Goal: Task Accomplishment & Management: Manage account settings

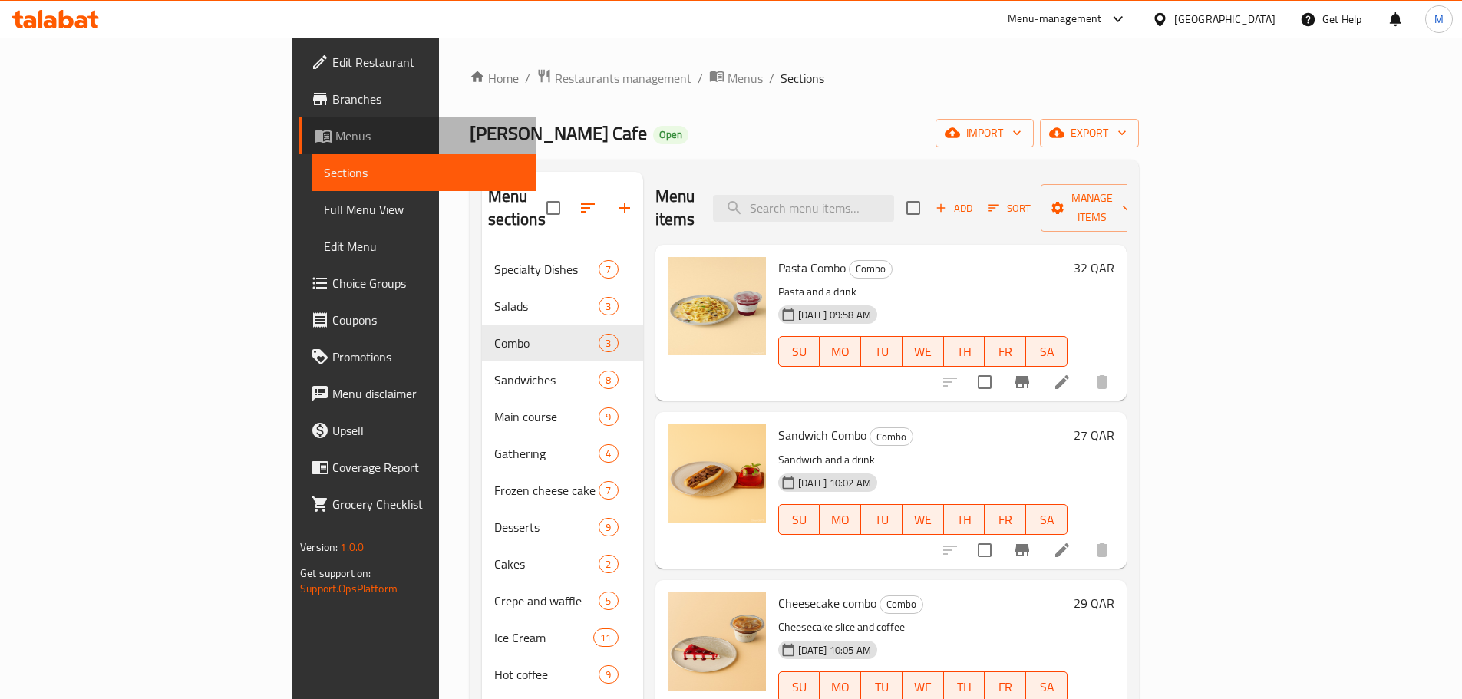
click at [335, 144] on span "Menus" at bounding box center [429, 136] width 189 height 18
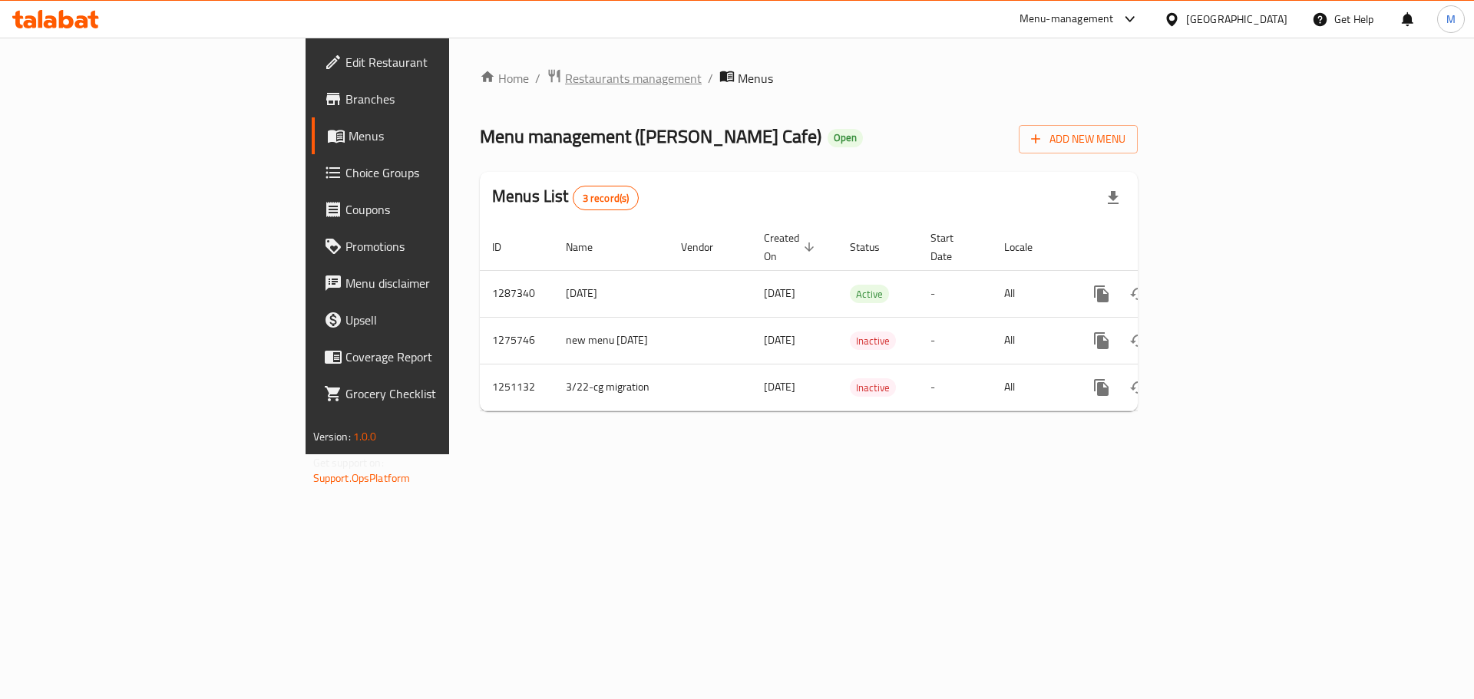
click at [565, 79] on span "Restaurants management" at bounding box center [633, 78] width 137 height 18
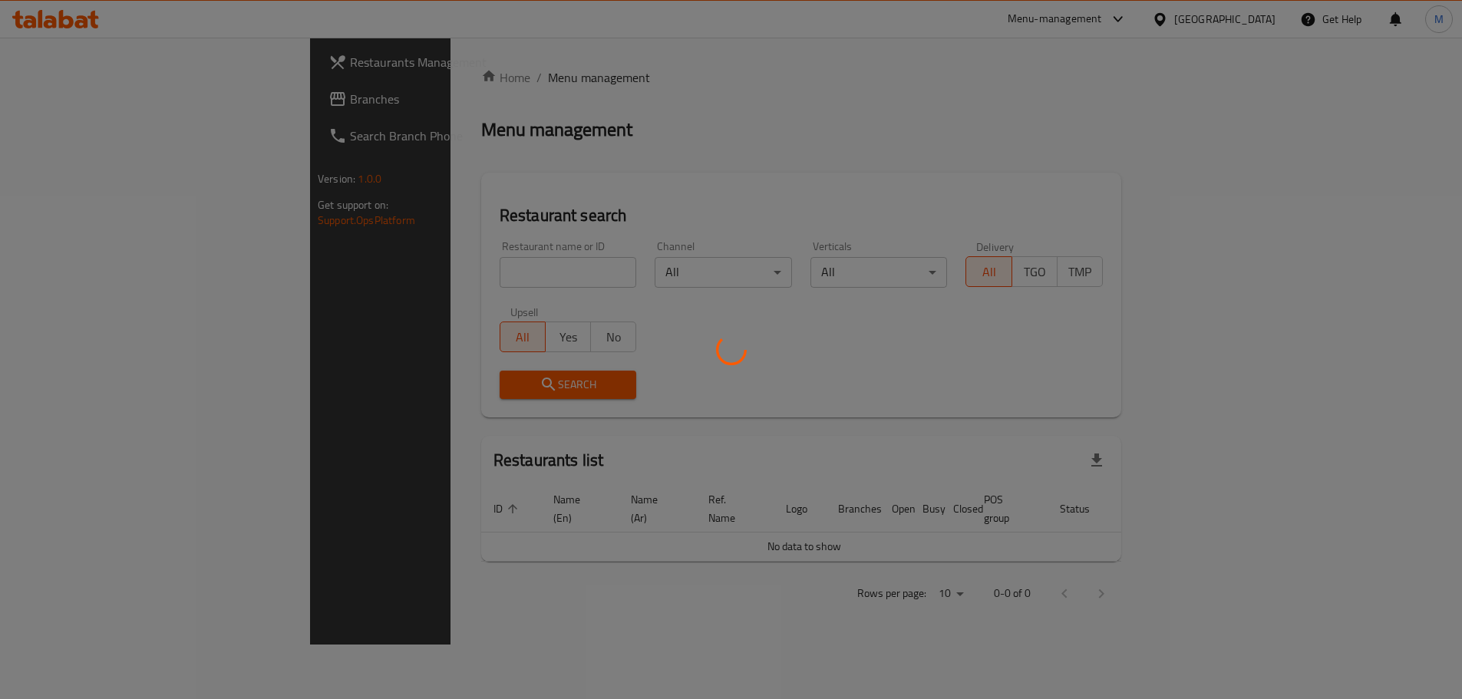
click at [387, 279] on div at bounding box center [731, 349] width 1462 height 699
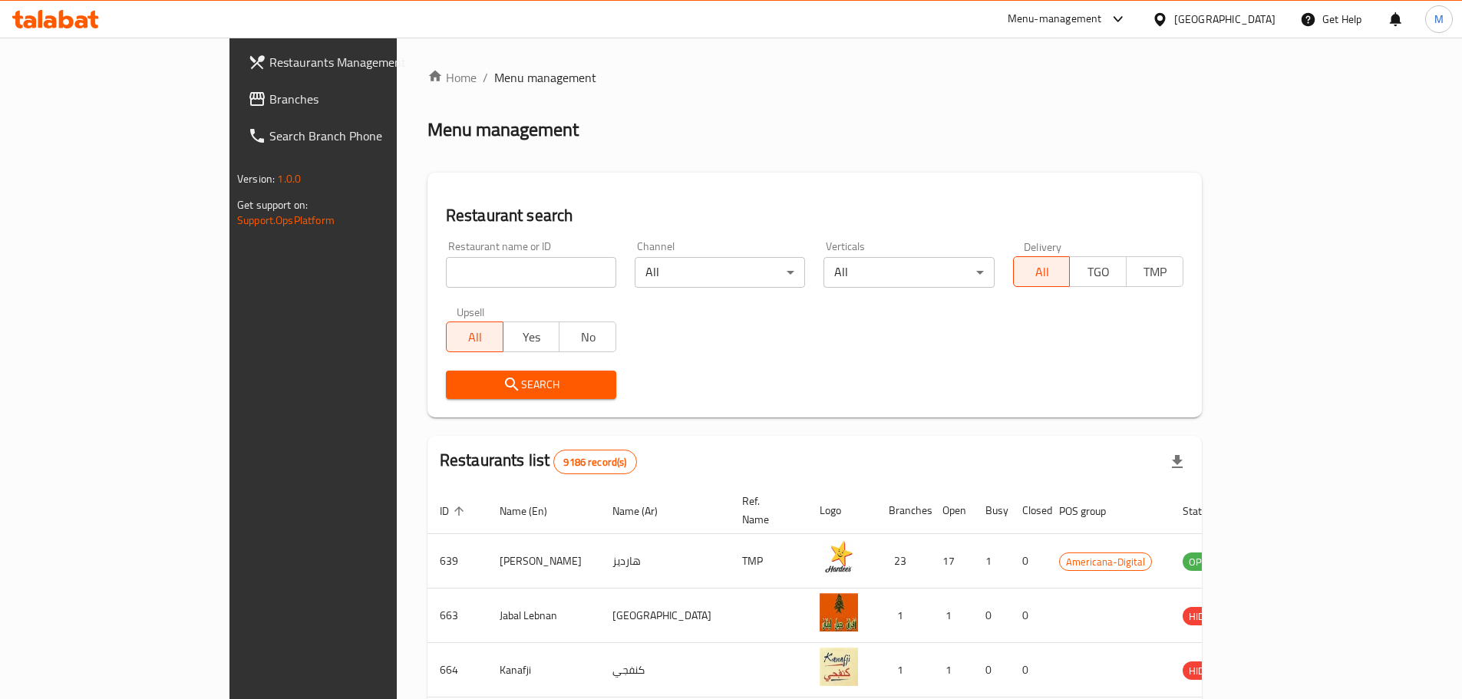
click at [446, 274] on input "search" at bounding box center [531, 272] width 170 height 31
type input "era matcha"
click button "Search" at bounding box center [531, 385] width 170 height 28
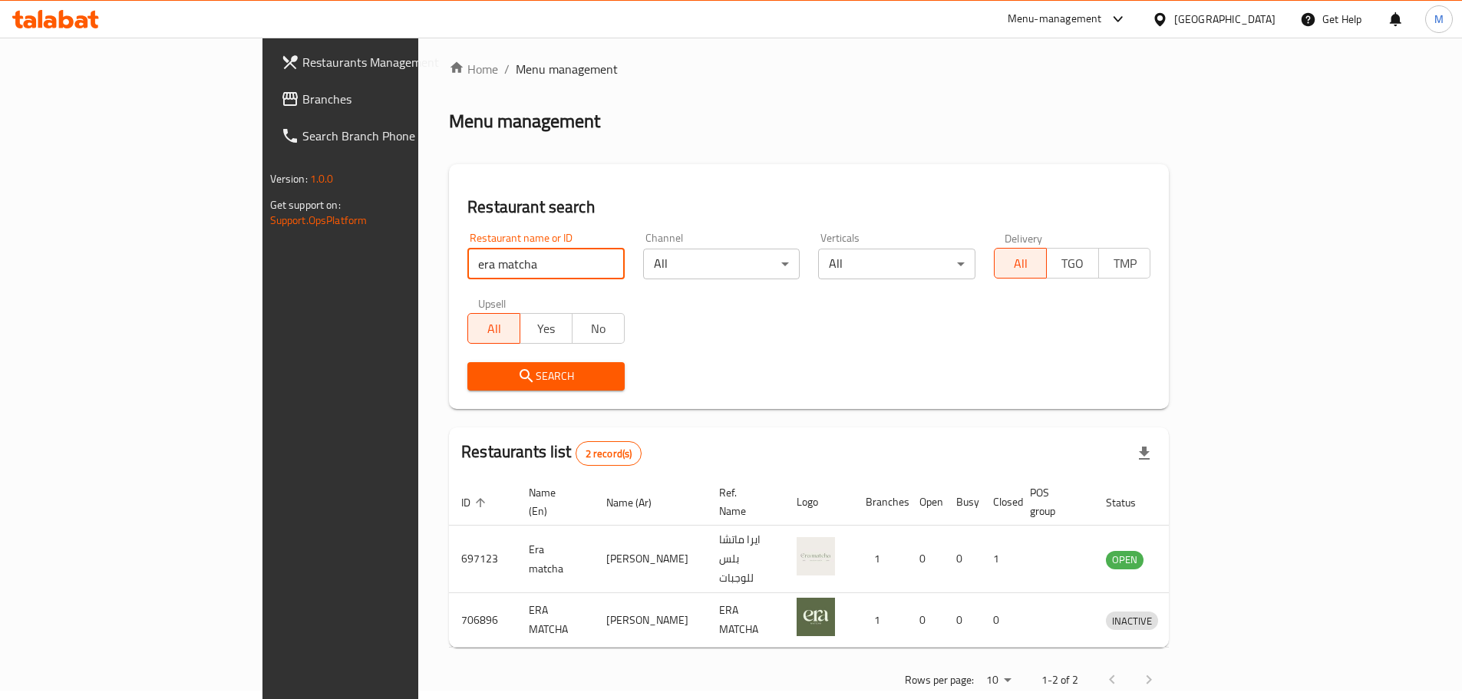
scroll to position [10, 0]
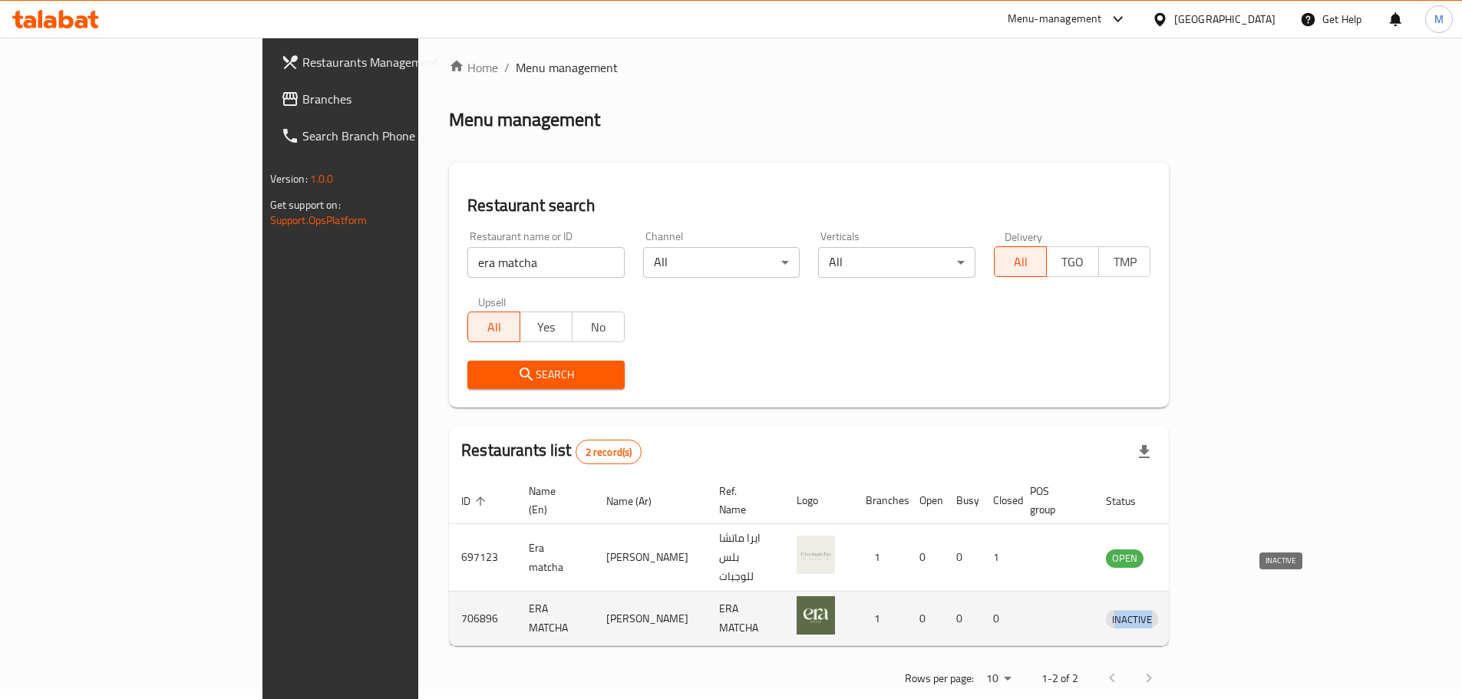
drag, startPoint x: 1283, startPoint y: 589, endPoint x: 1302, endPoint y: 589, distance: 19.2
click at [1158, 611] on span "INACTIVE" at bounding box center [1132, 620] width 52 height 18
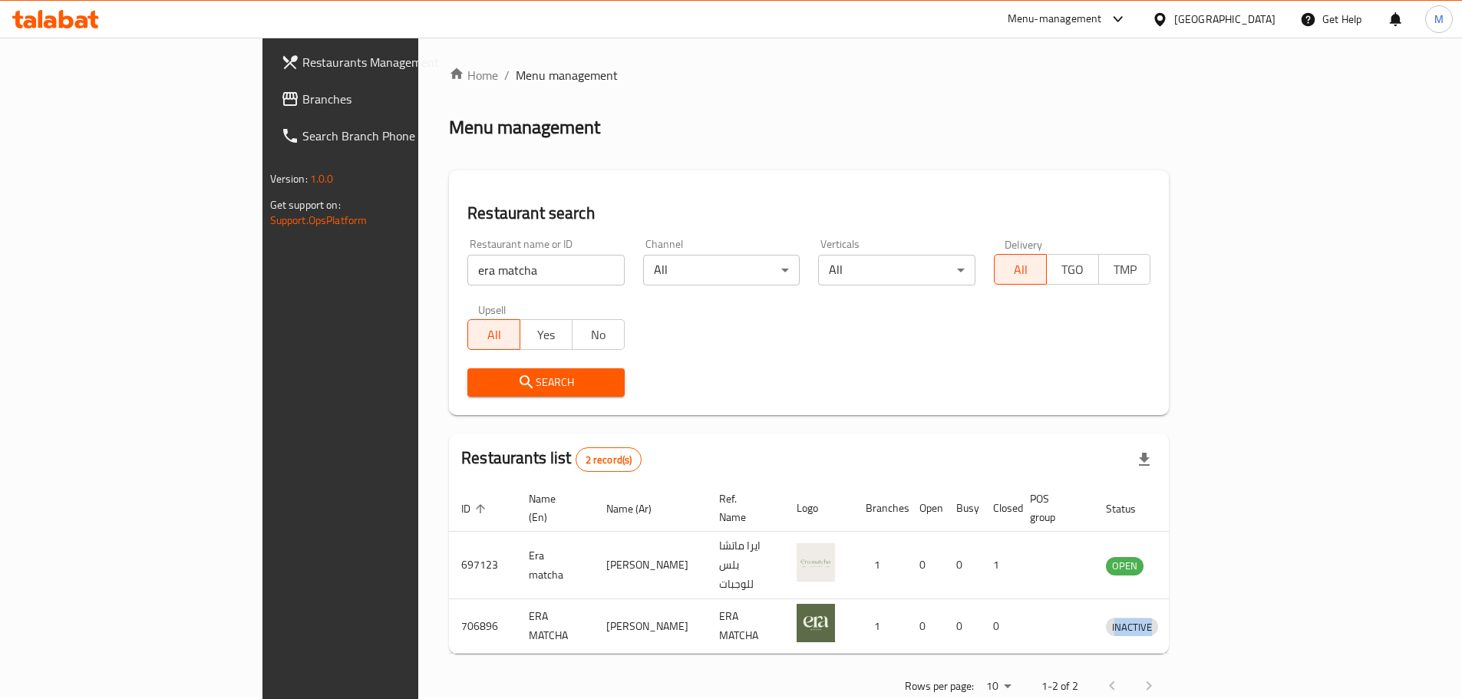
scroll to position [0, 0]
click at [269, 44] on link "Restaurants Management" at bounding box center [388, 62] width 238 height 37
